Goal: Check status: Check status

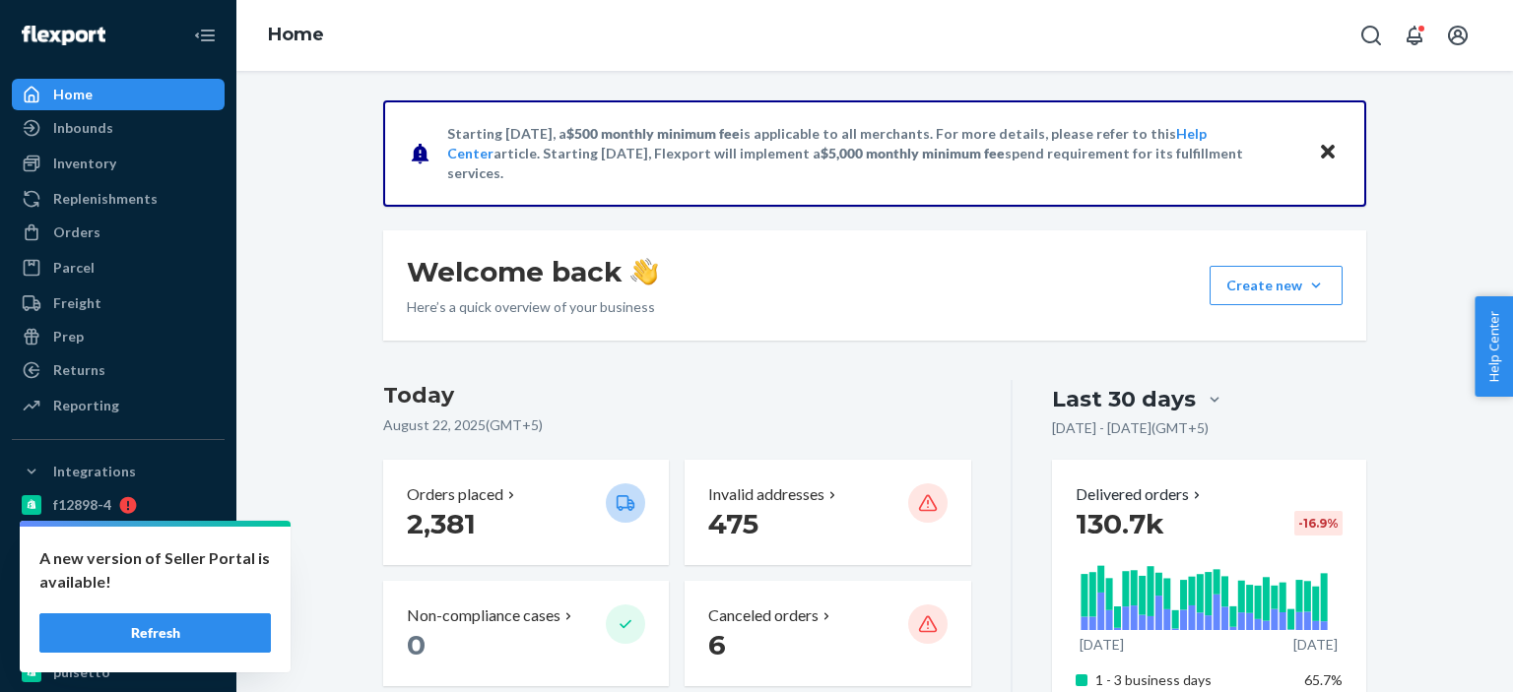
click at [78, 246] on div "Orders" at bounding box center [118, 233] width 209 height 28
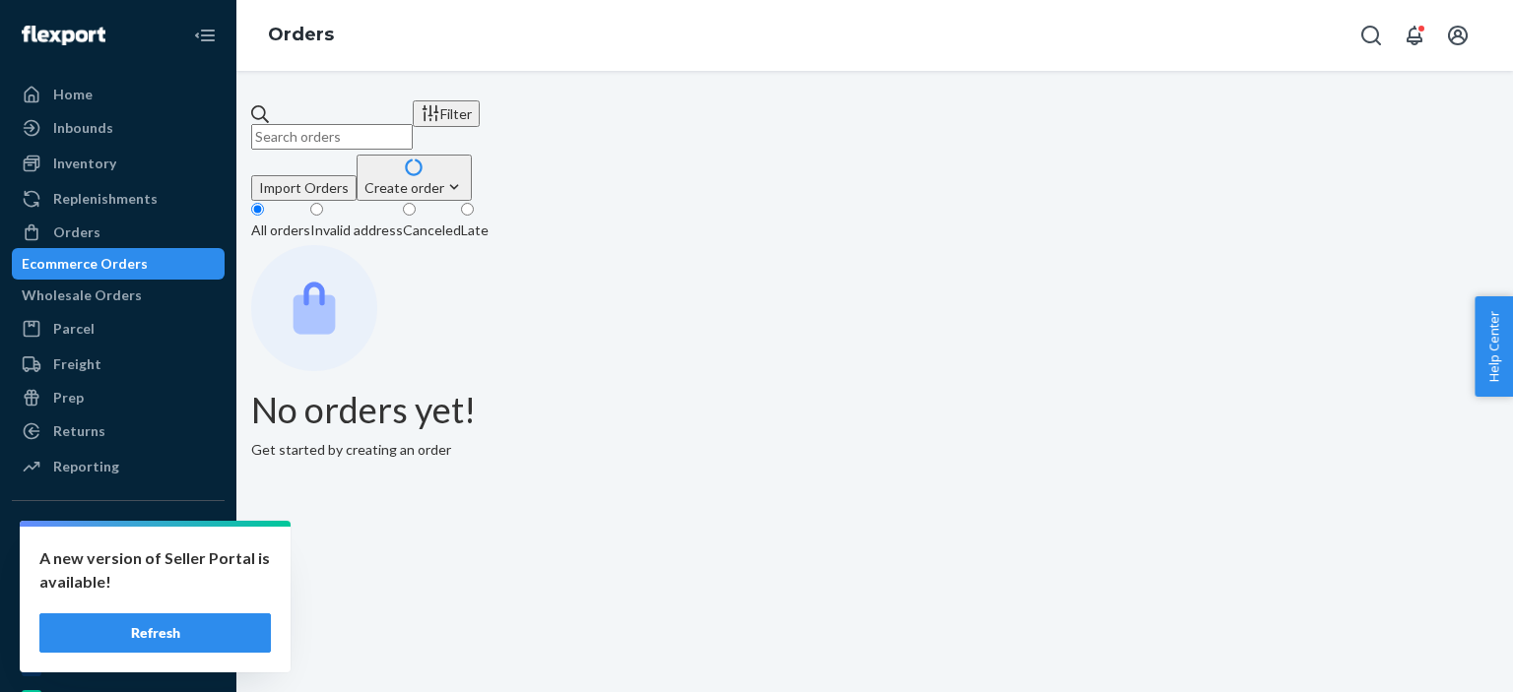
click at [413, 124] on input "text" at bounding box center [332, 137] width 162 height 26
paste input "2075120"
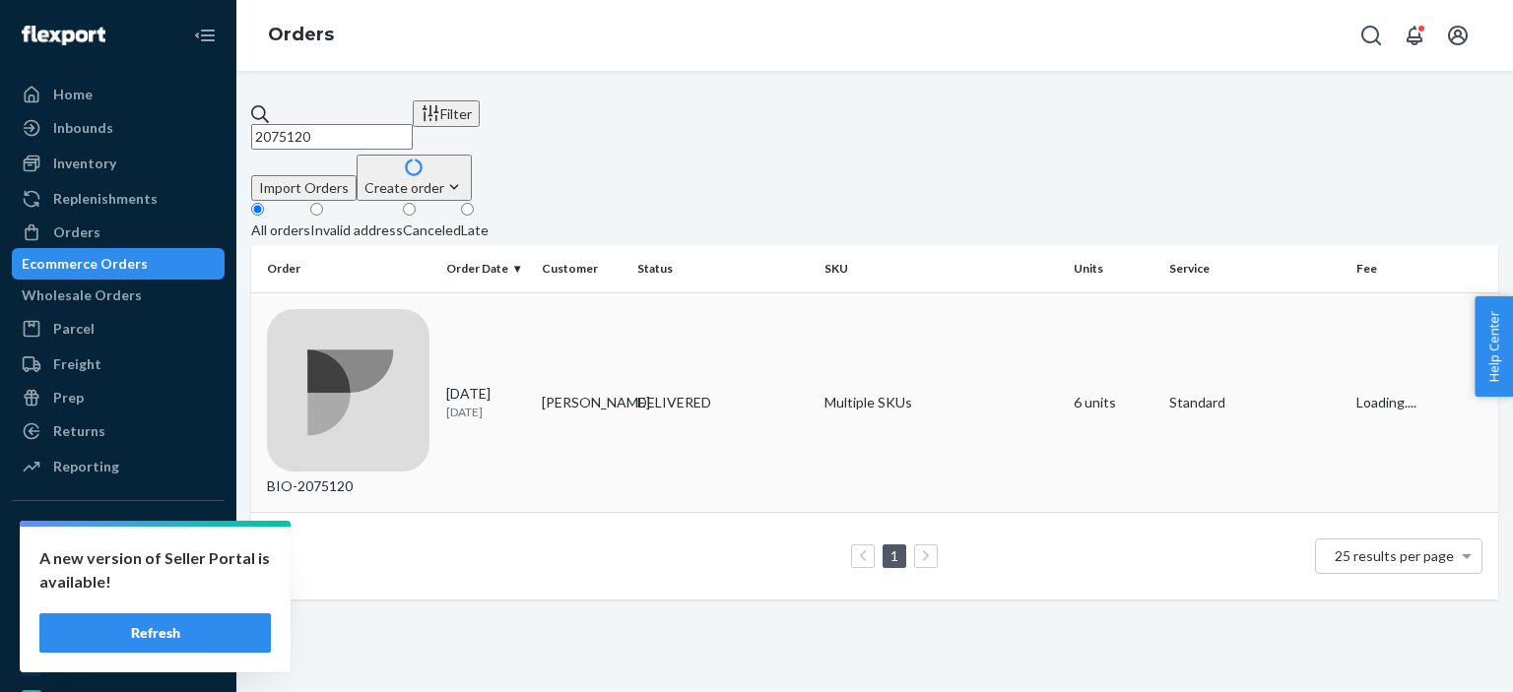
type input "2075120"
click at [372, 309] on div "BIO-2075120" at bounding box center [348, 403] width 163 height 188
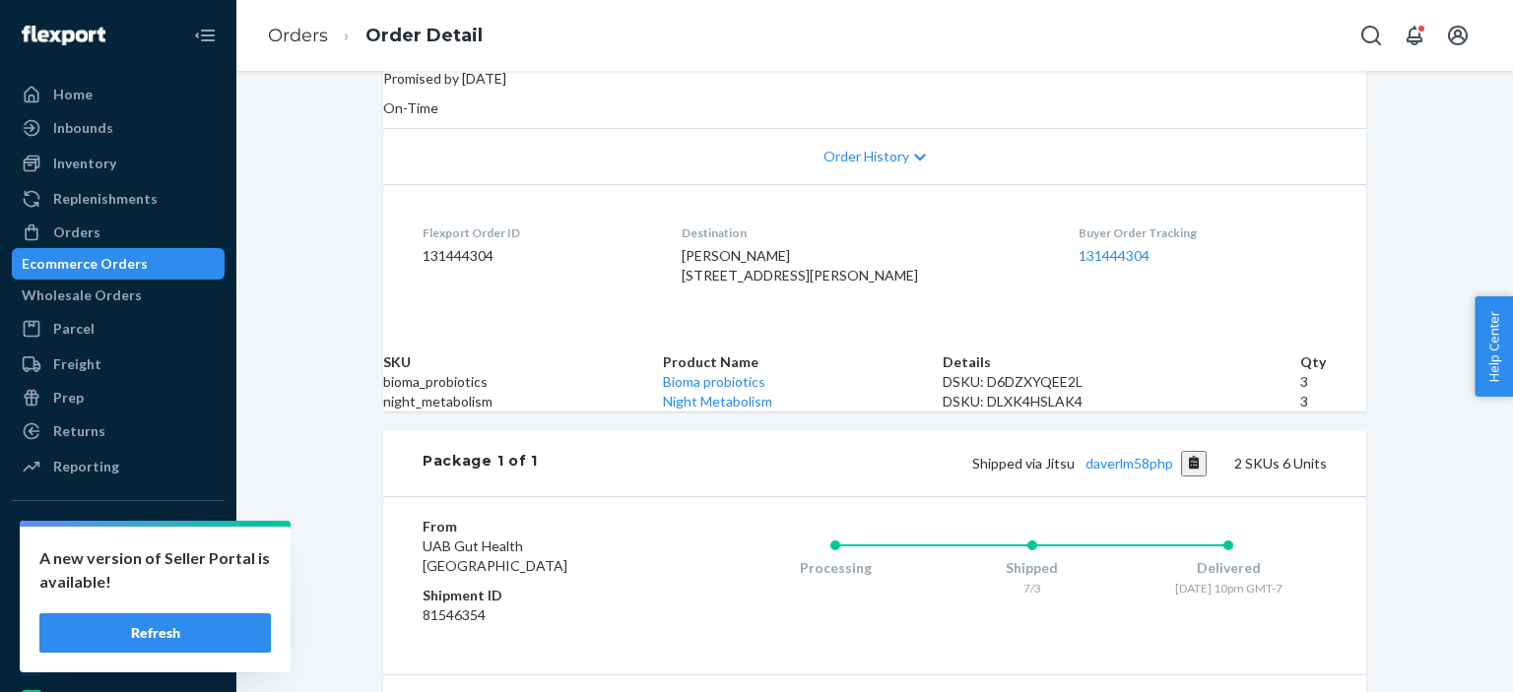
scroll to position [492, 0]
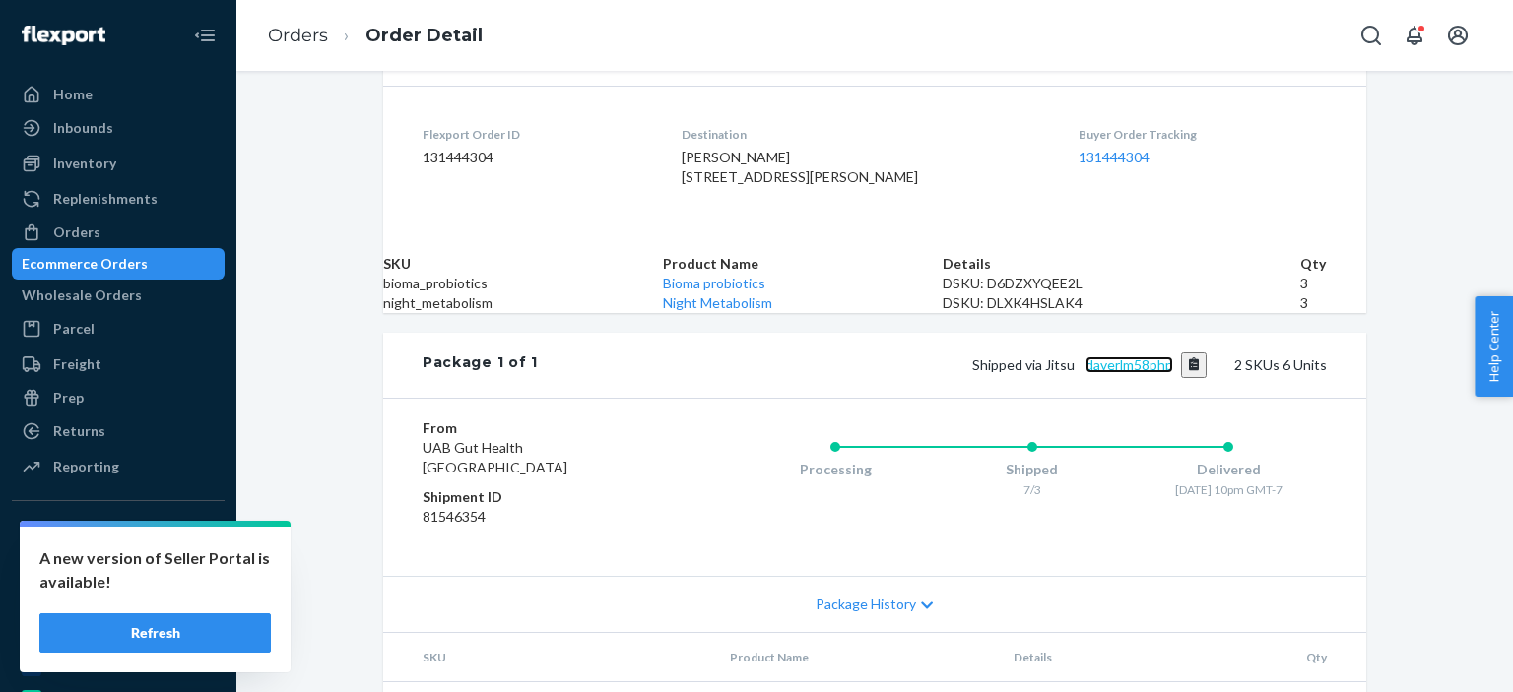
click at [1121, 373] on link "daverlm58php" at bounding box center [1129, 365] width 88 height 17
